Goal: Task Accomplishment & Management: Use online tool/utility

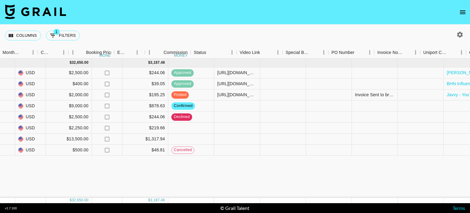
scroll to position [0, 364]
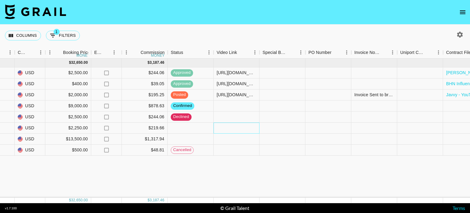
click at [237, 128] on div at bounding box center [236, 127] width 46 height 11
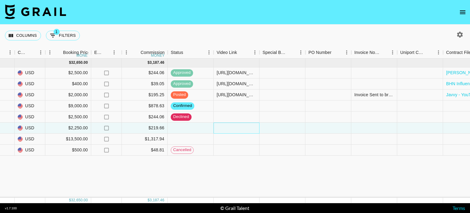
click at [237, 128] on div at bounding box center [236, 127] width 46 height 11
type input "[URL][DOMAIN_NAME]"
click at [248, 165] on div "[DATE] ( 8 ) $ 32,650.00 $ 3,187.46 recxfrhgFTd4itoeM jordansarakinis [PERSON_N…" at bounding box center [143, 127] width 1015 height 139
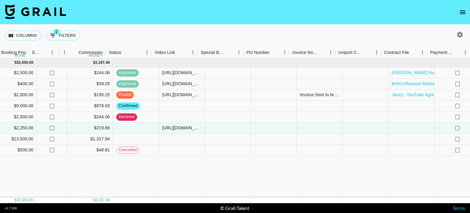
scroll to position [0, 427]
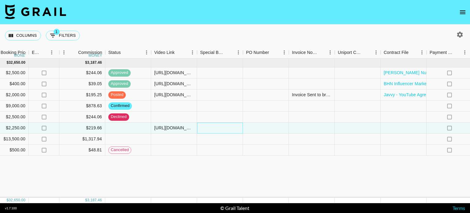
click at [220, 128] on div at bounding box center [220, 127] width 46 height 11
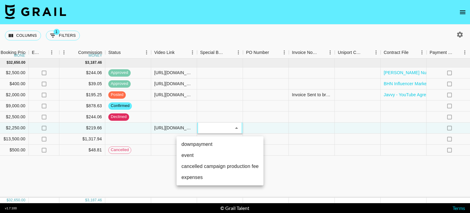
click at [339, 181] on div at bounding box center [235, 106] width 470 height 213
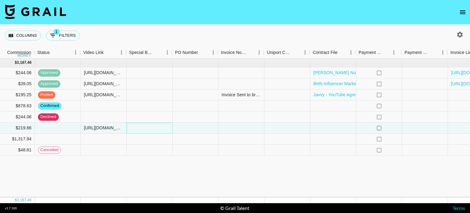
scroll to position [0, 498]
click at [326, 129] on div at bounding box center [332, 127] width 46 height 11
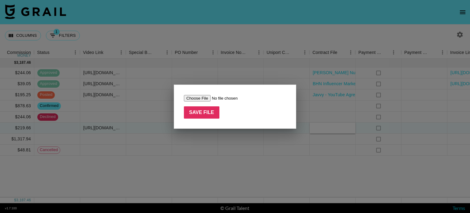
click at [198, 98] on input "file" at bounding box center [222, 98] width 77 height 6
type input "C:\fakepath\BHN Influencer Marketing Agreement - @ jordansarakinis - usage exte…"
click at [211, 113] on input "Save File" at bounding box center [201, 112] width 35 height 12
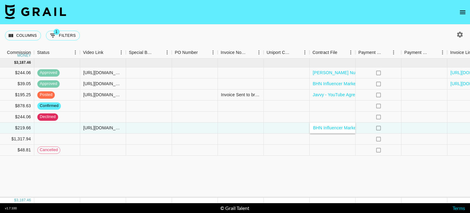
click at [360, 183] on div "[DATE] ( 8 ) $ 32,650.00 $ 3,187.46 recxfrhgFTd4itoeM jordansarakinis [PERSON_N…" at bounding box center [9, 127] width 1015 height 139
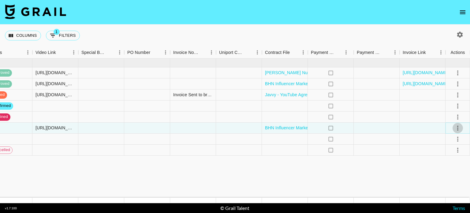
click at [455, 127] on icon "select merge strategy" at bounding box center [457, 127] width 7 height 7
click at [446, 182] on div "Approve" at bounding box center [444, 184] width 19 height 7
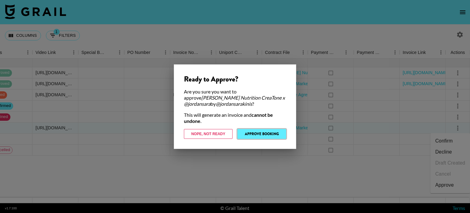
click at [280, 135] on button "Approve Booking" at bounding box center [261, 134] width 49 height 10
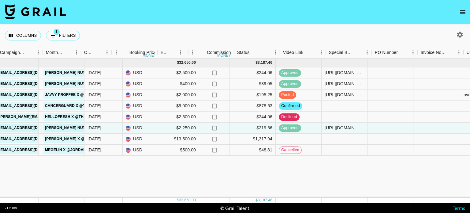
scroll to position [0, 256]
